Goal: Use online tool/utility: Use online tool/utility

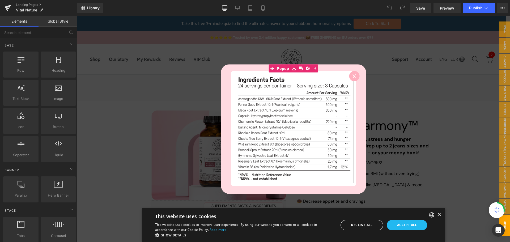
click at [354, 73] on circle at bounding box center [354, 76] width 10 height 10
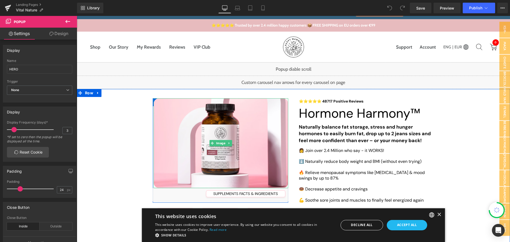
scroll to position [80, 0]
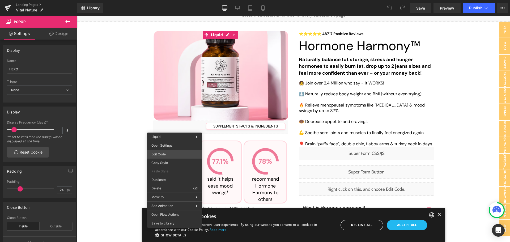
click at [170, 0] on div "You are previewing how the will restyle your page. You can not edit Elements in…" at bounding box center [255, 0] width 510 height 0
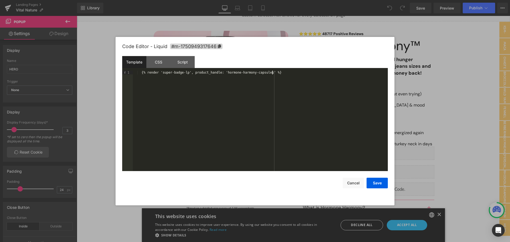
click at [174, 92] on div "{% render 'super-badge-lp', product_handle: 'hormone-harmony-capsules' %}" at bounding box center [260, 125] width 255 height 108
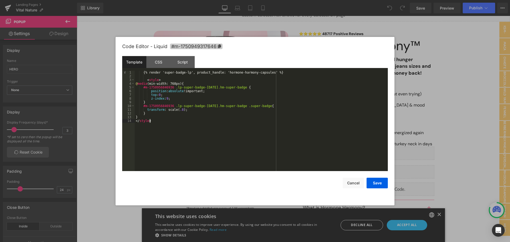
click at [198, 46] on span "#m-1750949317646" at bounding box center [196, 47] width 53 height 6
drag, startPoint x: 171, startPoint y: 86, endPoint x: 143, endPoint y: 88, distance: 28.0
click at [143, 88] on div "{% render 'super-badge-lp', product_handle: 'hormone-harmony-capsules' %} < sty…" at bounding box center [261, 125] width 253 height 108
drag, startPoint x: 171, startPoint y: 107, endPoint x: 143, endPoint y: 106, distance: 27.9
click at [143, 106] on div "{% render 'super-badge-lp', product_handle: 'hormone-harmony-capsules' %} < sty…" at bounding box center [261, 125] width 253 height 108
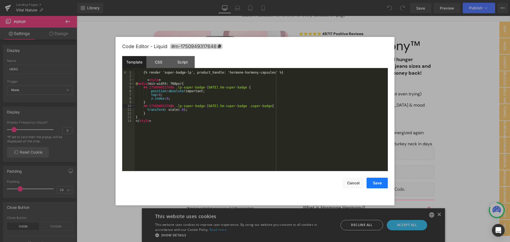
click at [377, 183] on button "Save" at bounding box center [377, 183] width 21 height 11
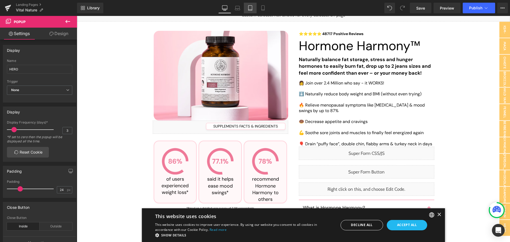
click at [250, 7] on icon at bounding box center [250, 7] width 5 height 5
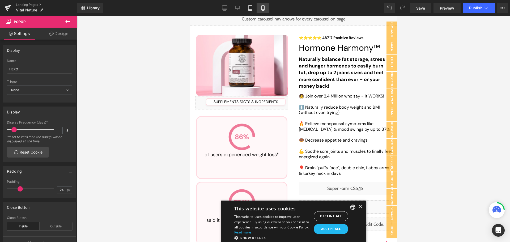
scroll to position [0, 0]
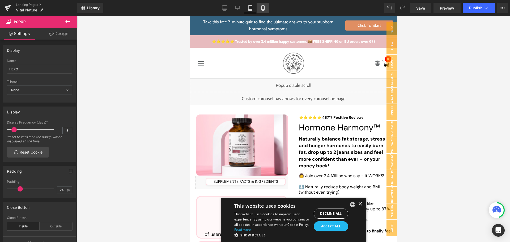
drag, startPoint x: 264, startPoint y: 8, endPoint x: 45, endPoint y: 63, distance: 225.4
click at [264, 8] on icon at bounding box center [262, 7] width 5 height 5
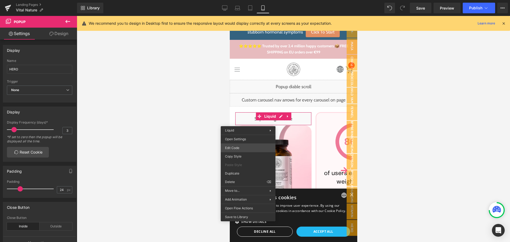
click at [240, 0] on div "You are previewing how the will restyle your page. You can not edit Elements in…" at bounding box center [255, 0] width 510 height 0
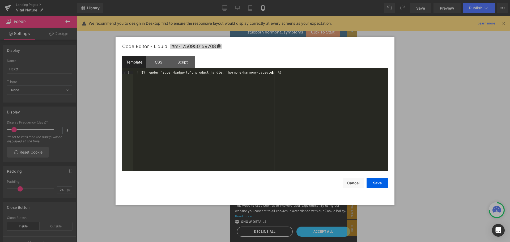
click at [285, 73] on div "{% render 'super-badge-lp', product_handle: 'hormone-harmony-capsules' %}" at bounding box center [260, 125] width 255 height 108
click at [207, 45] on span "#m-1750950159708" at bounding box center [196, 47] width 52 height 6
drag, startPoint x: 181, startPoint y: 88, endPoint x: 156, endPoint y: 88, distance: 25.0
click at [156, 88] on div "{% render 'super-badge-lp', product_handle: 'hormone-harmony-capsules' %} < sty…" at bounding box center [261, 125] width 253 height 108
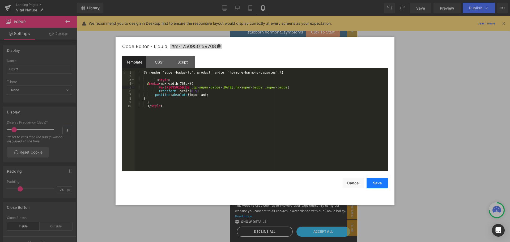
click at [380, 182] on button "Save" at bounding box center [377, 183] width 21 height 11
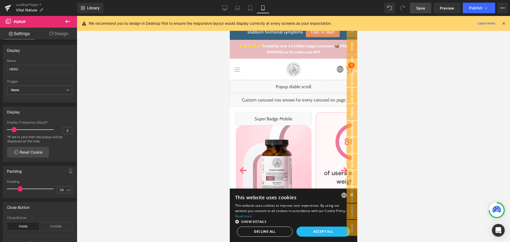
click at [418, 9] on span "Save" at bounding box center [420, 8] width 9 height 6
click at [445, 8] on span "Preview" at bounding box center [447, 8] width 14 height 6
click at [227, 7] on icon at bounding box center [224, 7] width 5 height 5
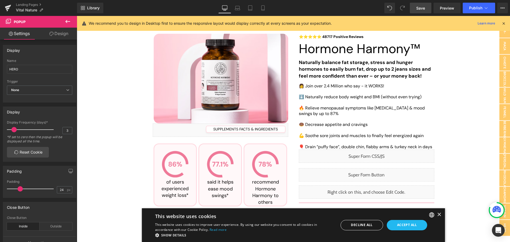
scroll to position [80, 0]
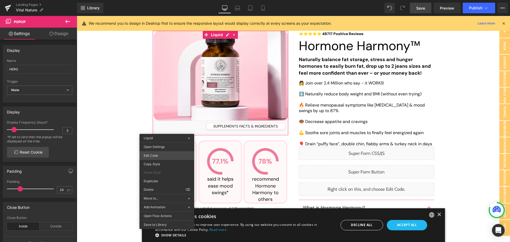
click at [163, 0] on div "You are previewing how the will restyle your page. You can not edit Elements in…" at bounding box center [255, 0] width 510 height 0
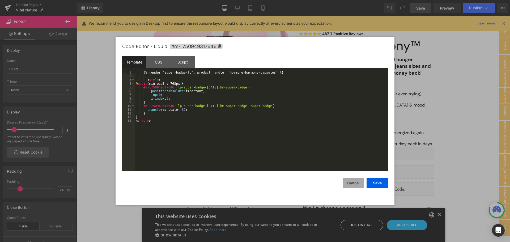
click at [354, 180] on button "Cancel" at bounding box center [353, 183] width 21 height 11
